Goal: Complete application form: Complete application form

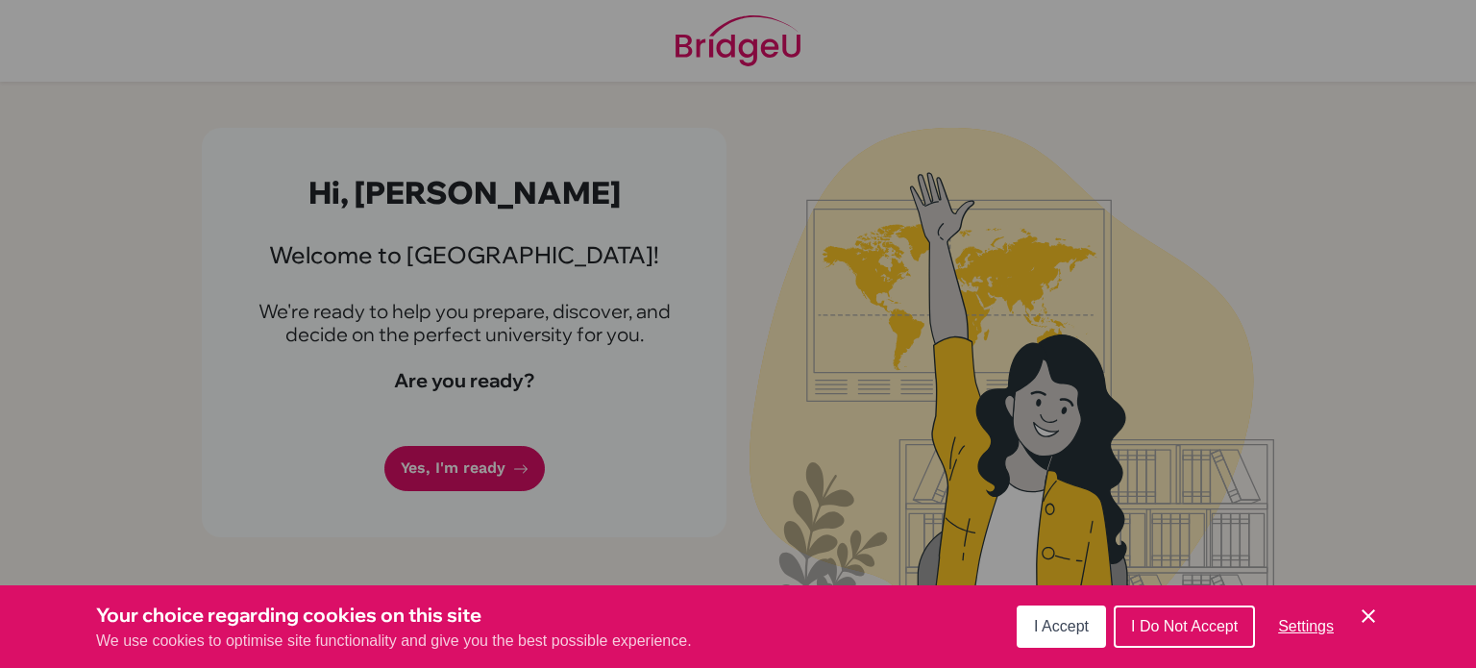
click at [1365, 606] on icon "Cookie Control Close Icon" at bounding box center [1368, 616] width 23 height 23
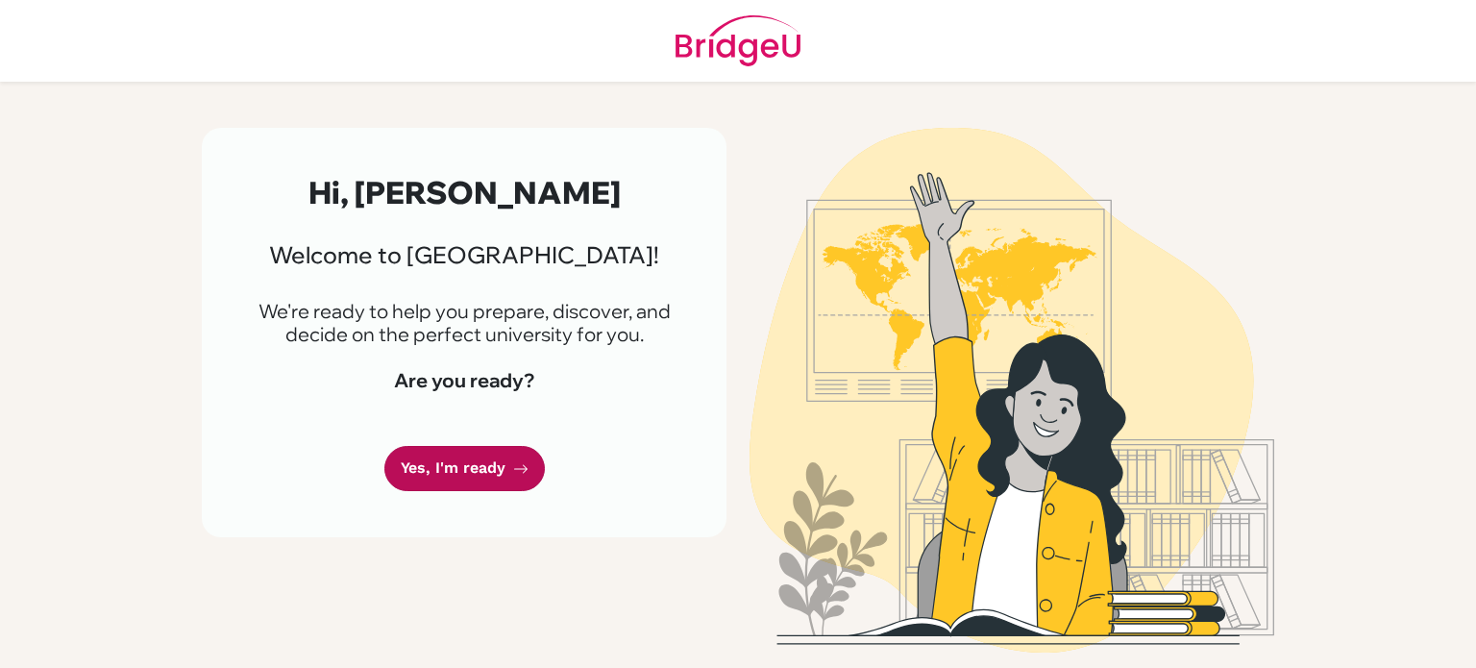
click at [478, 466] on link "Yes, I'm ready" at bounding box center [464, 468] width 161 height 45
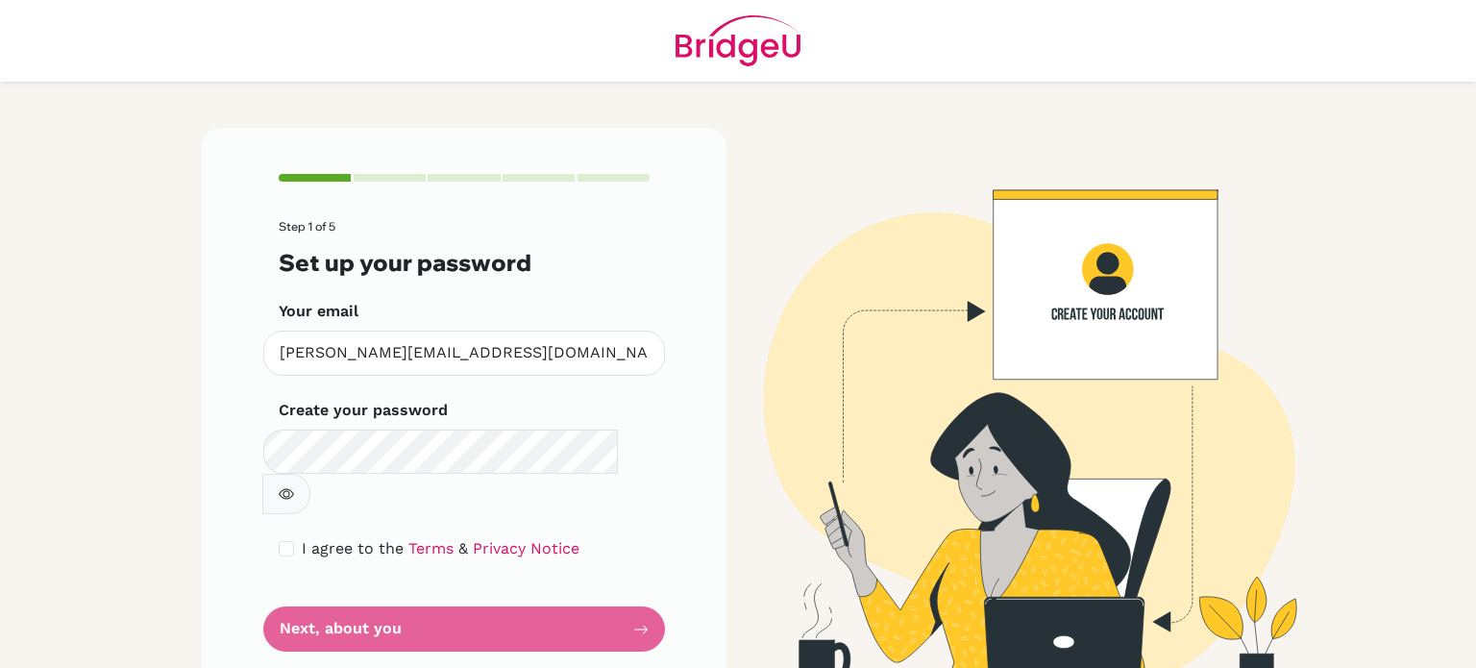
scroll to position [4, 0]
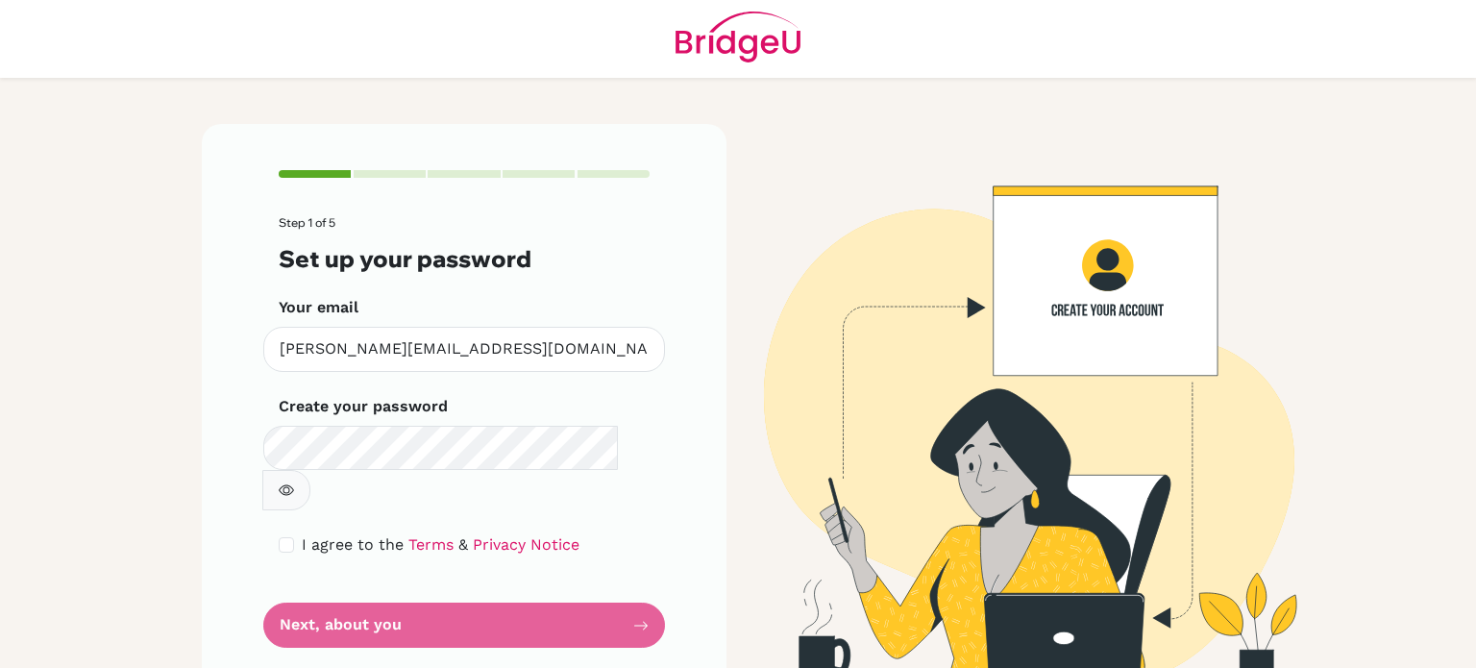
click at [310, 470] on button "button" at bounding box center [286, 490] width 48 height 40
click at [292, 484] on icon "button" at bounding box center [285, 490] width 13 height 12
click at [558, 571] on form "Step 1 of 5 Set up your password Your email [PERSON_NAME][EMAIL_ADDRESS][DOMAIN…" at bounding box center [464, 432] width 371 height 432
click at [628, 586] on form "Step 1 of 5 Set up your password Your email jana.abdel@summitschool.ae Invalid …" at bounding box center [464, 432] width 371 height 432
click at [595, 591] on form "Step 1 of 5 Set up your password Your email jana.abdel@summitschool.ae Invalid …" at bounding box center [464, 432] width 371 height 432
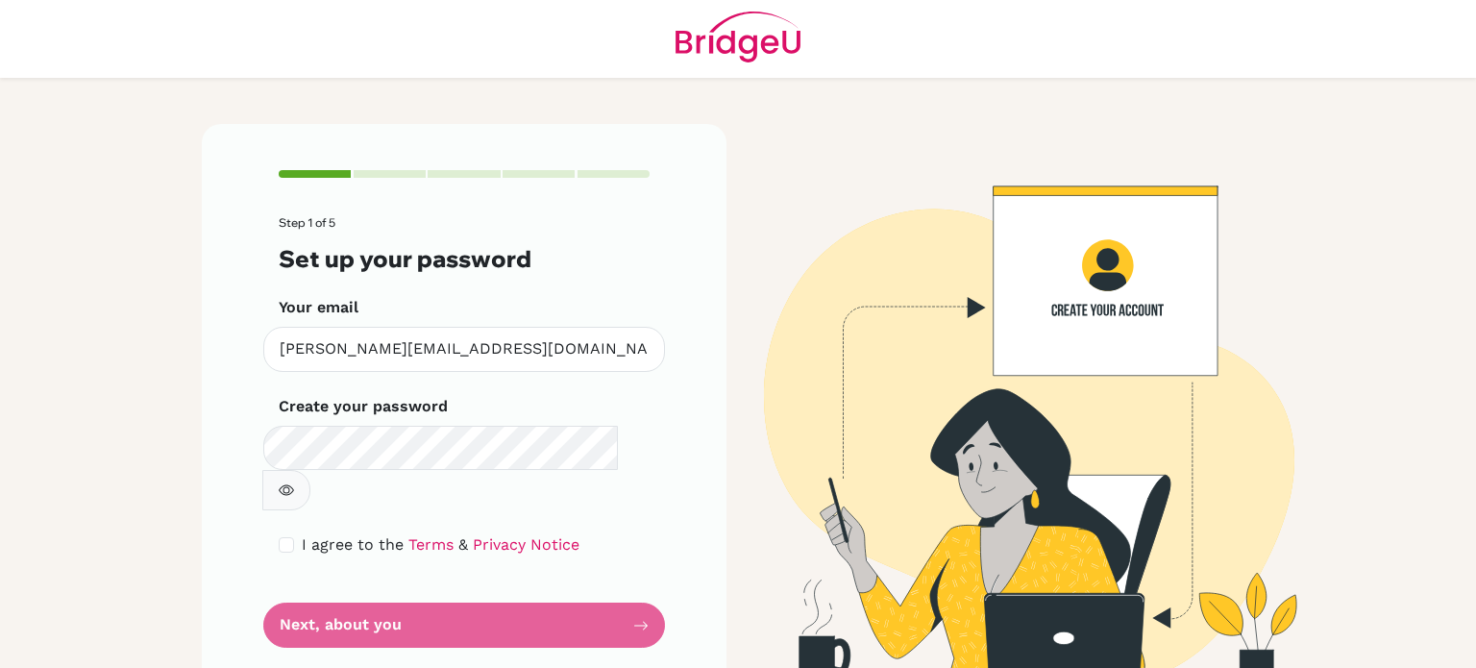
click at [595, 591] on form "Step 1 of 5 Set up your password Your email jana.abdel@summitschool.ae Invalid …" at bounding box center [464, 432] width 371 height 432
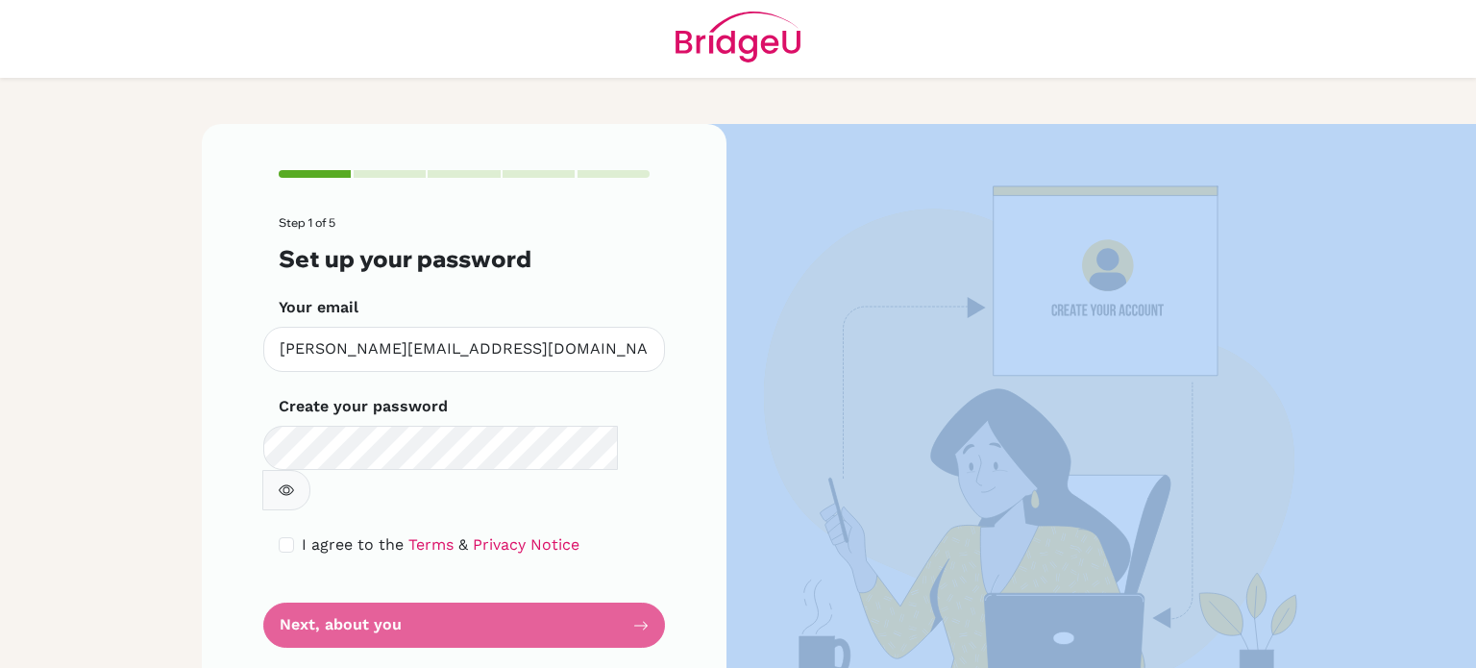
click at [595, 591] on form "Step 1 of 5 Set up your password Your email jana.abdel@summitschool.ae Invalid …" at bounding box center [464, 432] width 371 height 432
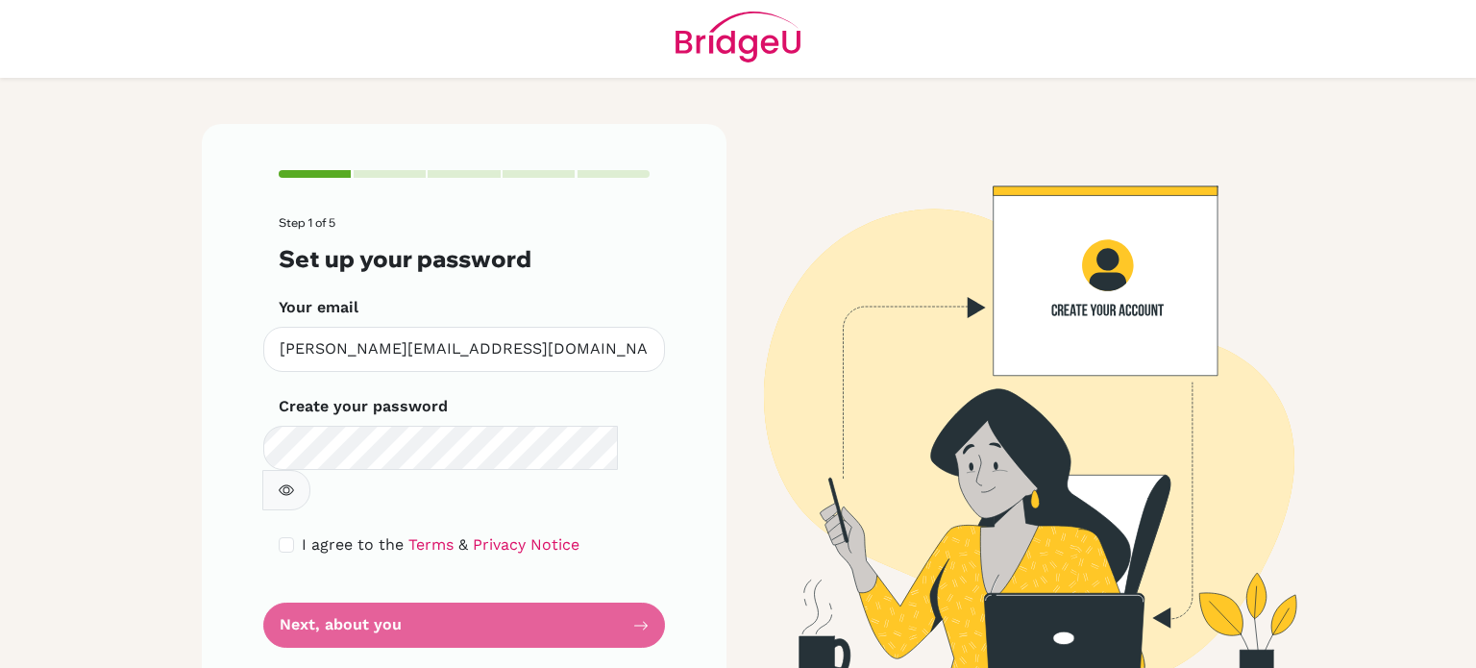
click at [646, 586] on form "Step 1 of 5 Set up your password Your email jana.abdel@summitschool.ae Invalid …" at bounding box center [464, 432] width 371 height 432
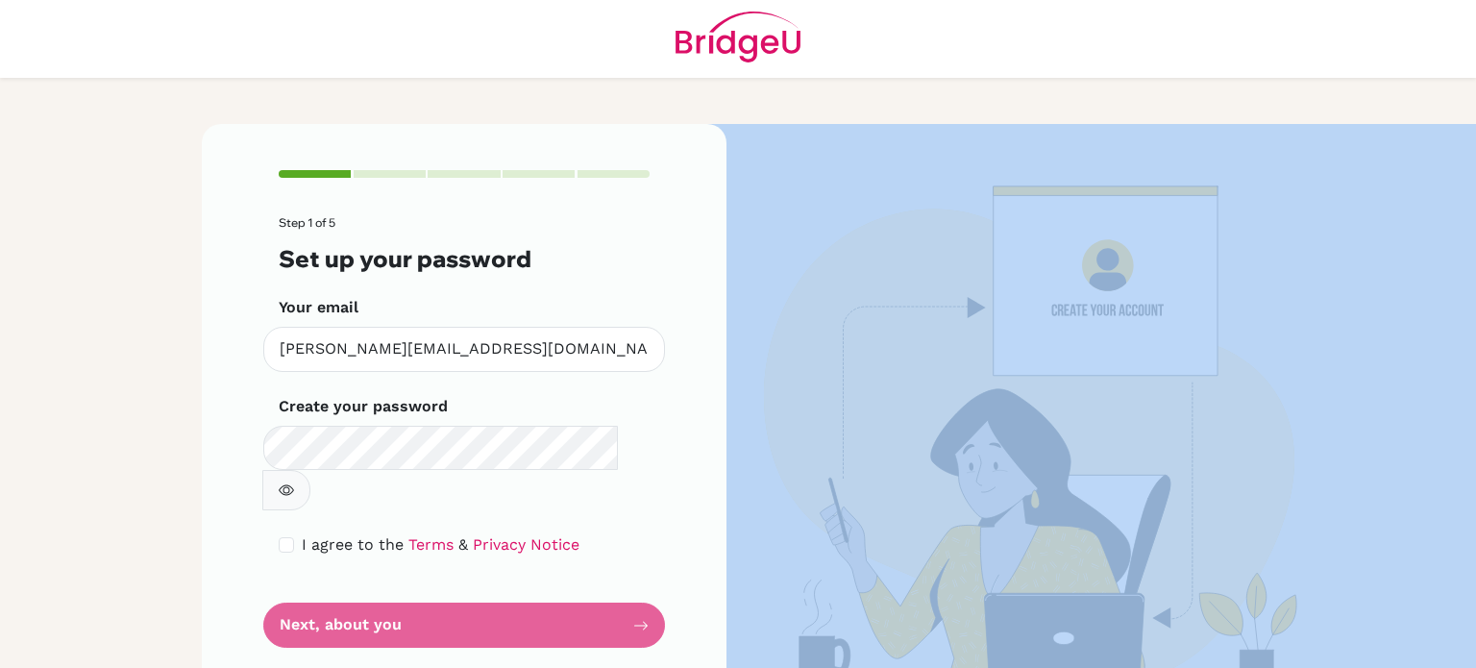
click at [646, 586] on form "Step 1 of 5 Set up your password Your email jana.abdel@summitschool.ae Invalid …" at bounding box center [464, 432] width 371 height 432
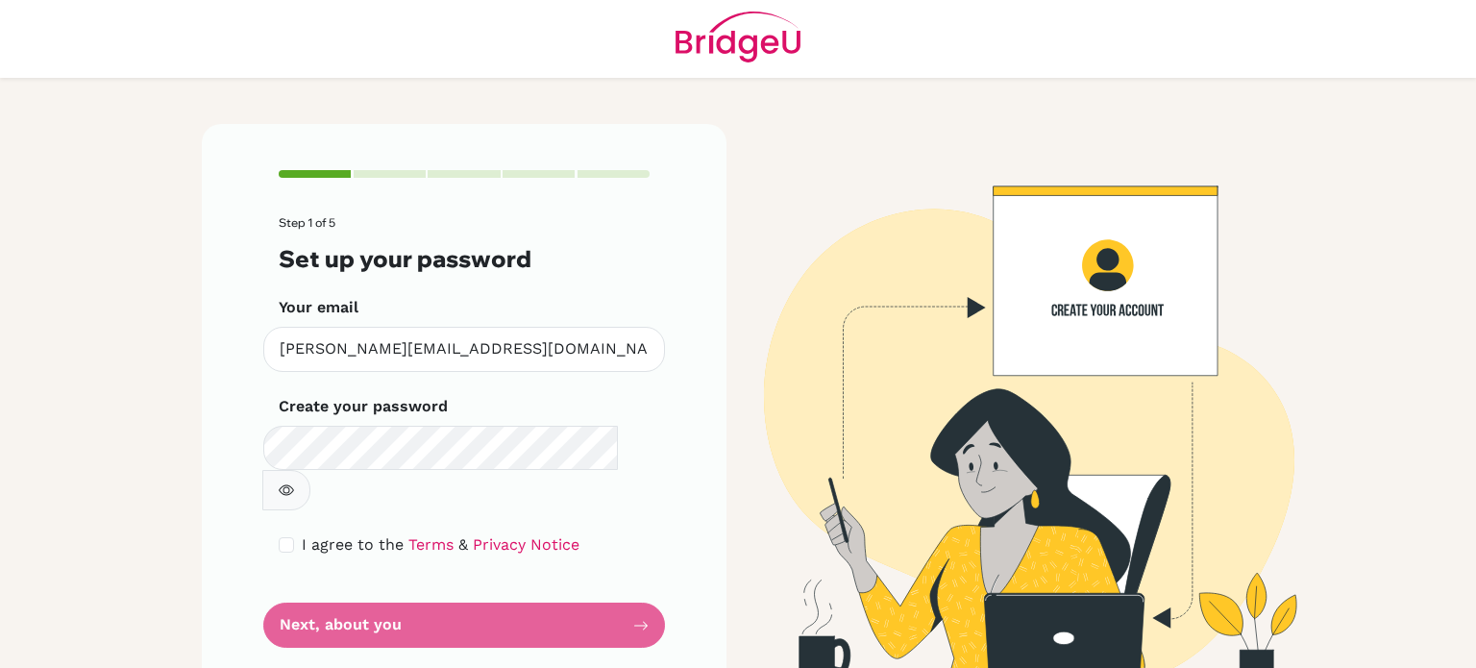
click at [294, 533] on div "I agree to the Terms & Privacy Notice" at bounding box center [464, 544] width 371 height 23
click at [289, 537] on input "checkbox" at bounding box center [286, 544] width 15 height 15
checkbox input "true"
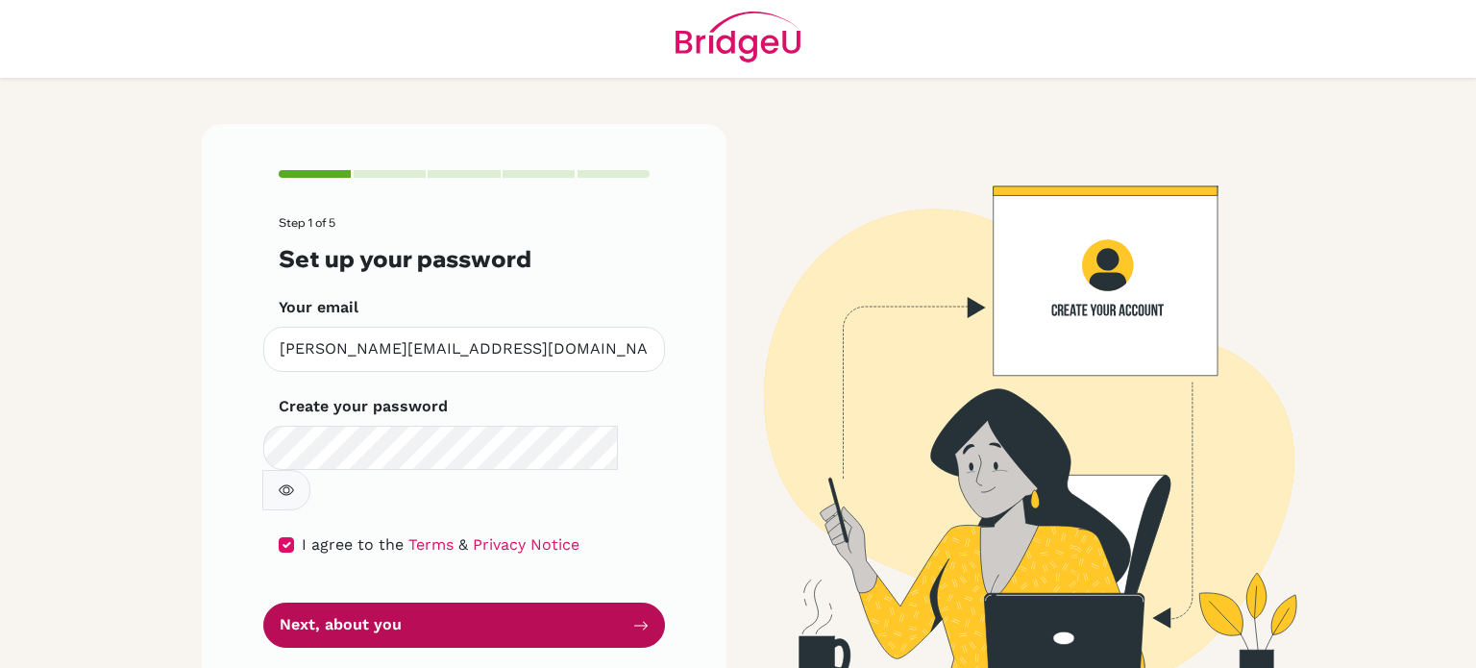
click at [630, 603] on button "Next, about you" at bounding box center [464, 625] width 402 height 45
